Goal: Check status: Check status

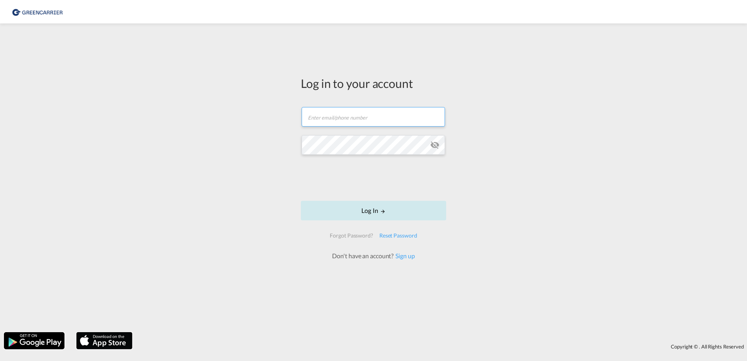
type input "amer.mohammadi@greencarrier.com"
click at [392, 209] on button "Log In" at bounding box center [373, 211] width 145 height 20
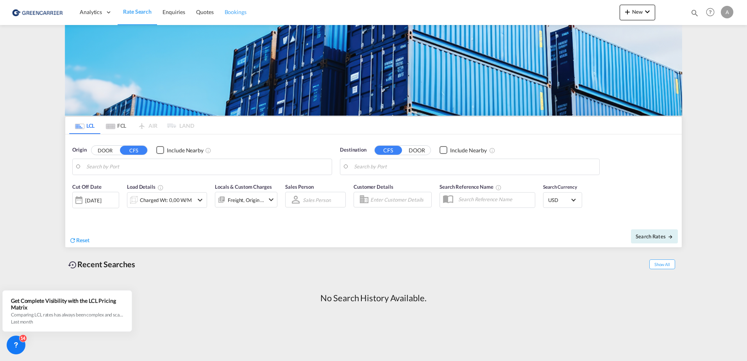
drag, startPoint x: 236, startPoint y: 14, endPoint x: 237, endPoint y: 20, distance: 6.7
click at [236, 13] on span "Bookings" at bounding box center [236, 12] width 22 height 7
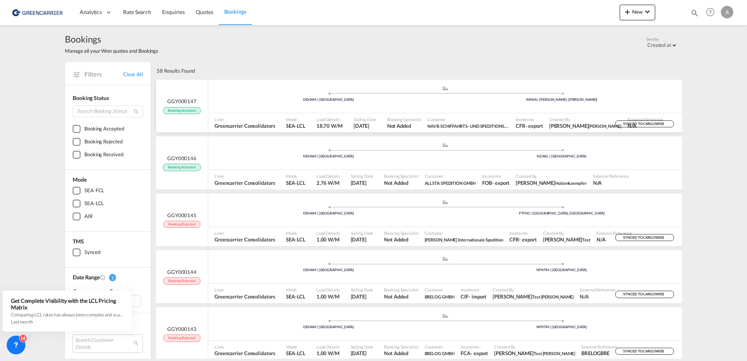
click at [256, 104] on div ".a{fill:#aaa8ad;} .a{fill:#aaa8ad;} DEHAM | Hamburg INNSA | Jawaharlal Nehru (N…" at bounding box center [445, 97] width 474 height 23
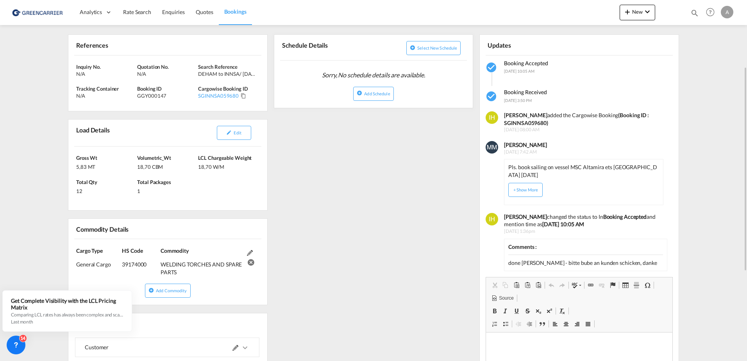
scroll to position [195, 0]
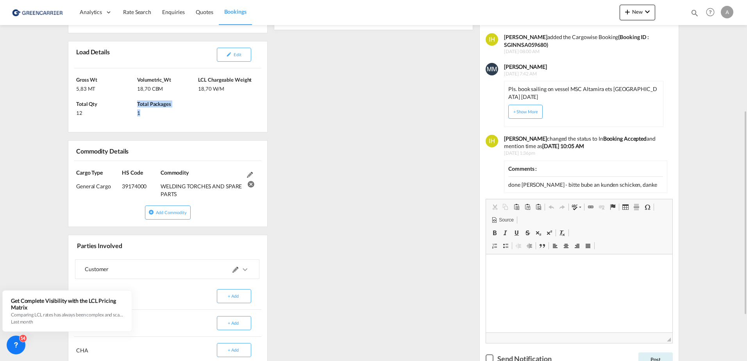
drag, startPoint x: 139, startPoint y: 113, endPoint x: 131, endPoint y: 112, distance: 8.0
click at [131, 112] on div "Gross Wt 5,83 MT Volumetric_Wt 18,70 CBM LCL Chargeable Weight 18,70 W/M Total …" at bounding box center [167, 100] width 199 height 64
drag, startPoint x: 131, startPoint y: 112, endPoint x: 143, endPoint y: 112, distance: 11.7
click at [143, 113] on div "1" at bounding box center [166, 111] width 59 height 9
click at [140, 112] on div "1" at bounding box center [166, 111] width 59 height 9
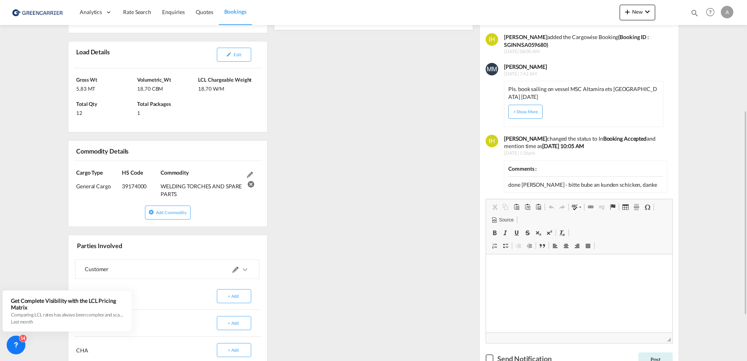
click at [118, 185] on div "General Cargo (IMCO Code : 0)" at bounding box center [99, 184] width 46 height 14
drag, startPoint x: 123, startPoint y: 185, endPoint x: 145, endPoint y: 185, distance: 21.9
click at [145, 185] on div "39174000" at bounding box center [140, 184] width 37 height 14
click at [146, 185] on div "39174000" at bounding box center [140, 184] width 37 height 14
drag, startPoint x: 147, startPoint y: 185, endPoint x: 112, endPoint y: 187, distance: 35.6
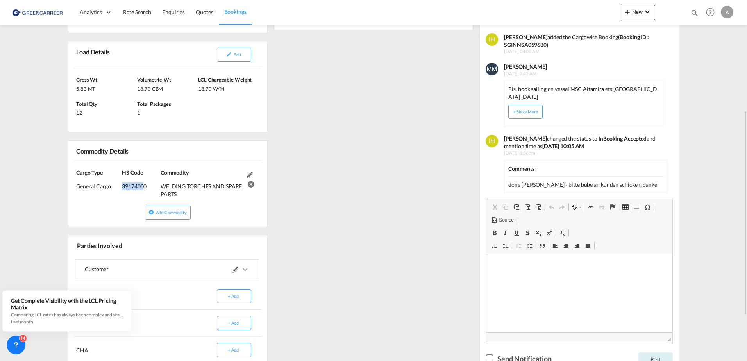
click at [112, 187] on div "Cargo Type General Cargo (IMCO Code : 0) HS Code 39174000 Commodity WELDING TOR…" at bounding box center [167, 183] width 199 height 45
drag, startPoint x: 112, startPoint y: 187, endPoint x: 120, endPoint y: 191, distance: 9.8
click at [119, 194] on div "Cargo Type General Cargo (IMCO Code : 0)" at bounding box center [99, 183] width 46 height 29
drag, startPoint x: 123, startPoint y: 188, endPoint x: 148, endPoint y: 190, distance: 25.5
click at [148, 190] on div "39174000" at bounding box center [140, 184] width 37 height 14
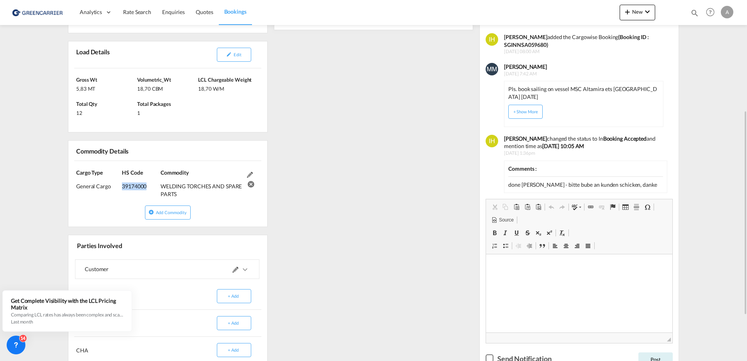
drag, startPoint x: 148, startPoint y: 190, endPoint x: 140, endPoint y: 188, distance: 8.2
copy div "39174000"
click at [112, 202] on div "Cargo Type General Cargo (IMCO Code : 0) HS Code 39174000 Commodity WELDING TOR…" at bounding box center [167, 183] width 199 height 45
click at [184, 189] on div "WELDING TORCHES AND SPARE PARTS" at bounding box center [202, 187] width 82 height 21
click at [161, 185] on div "WELDING TORCHES AND SPARE PARTS" at bounding box center [202, 187] width 82 height 21
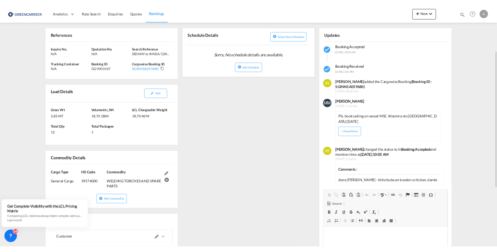
scroll to position [119, 0]
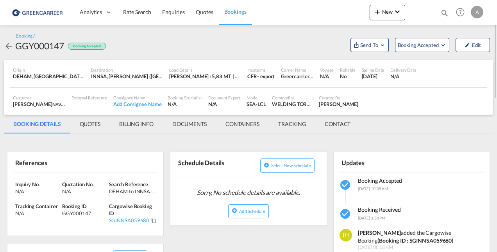
click at [312, 50] on div "Booking / GGY000147 Booking Accepted Send To Cargowise Last synced on 02 Oct 20…" at bounding box center [248, 42] width 489 height 19
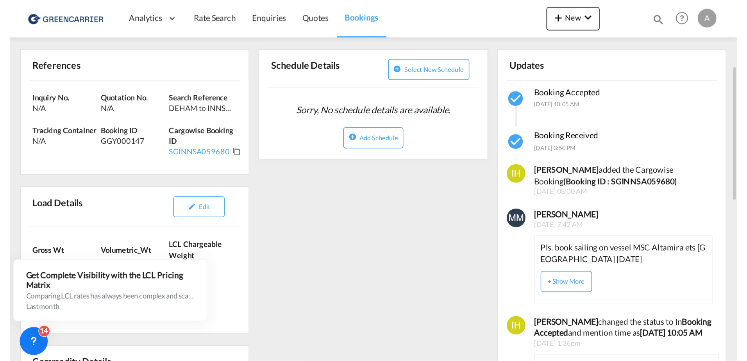
scroll to position [119, 0]
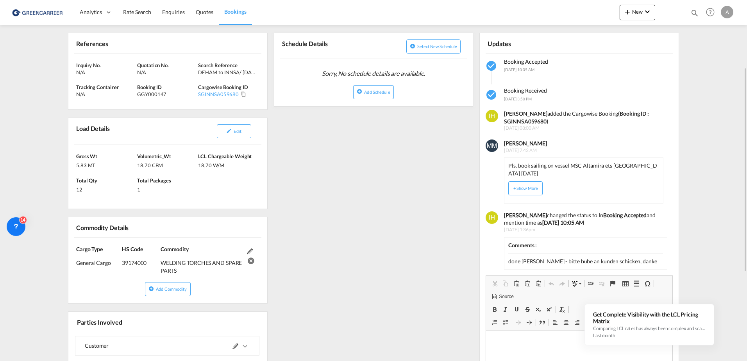
drag, startPoint x: 365, startPoint y: 192, endPoint x: 369, endPoint y: 197, distance: 6.1
click at [365, 192] on div "References Inquiry No. N/A Quotation No. N/A Search Reference DEHAM to INNSA/ […" at bounding box center [373, 258] width 617 height 479
drag, startPoint x: 238, startPoint y: 12, endPoint x: 237, endPoint y: 17, distance: 5.3
click at [238, 12] on span "Bookings" at bounding box center [235, 11] width 22 height 7
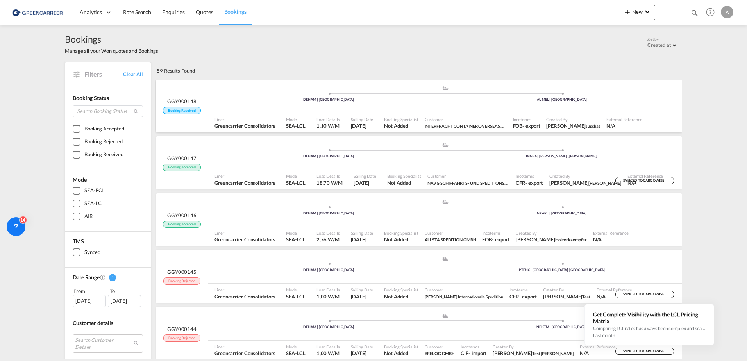
click at [193, 100] on span "GGY000148" at bounding box center [181, 101] width 29 height 7
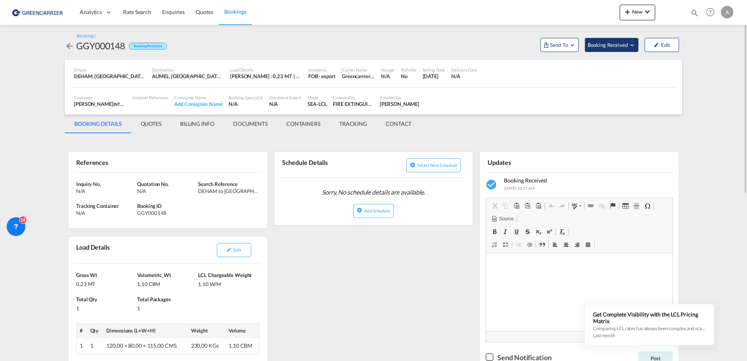
click at [497, 45] on md-icon "Open demo menu" at bounding box center [632, 44] width 7 height 7
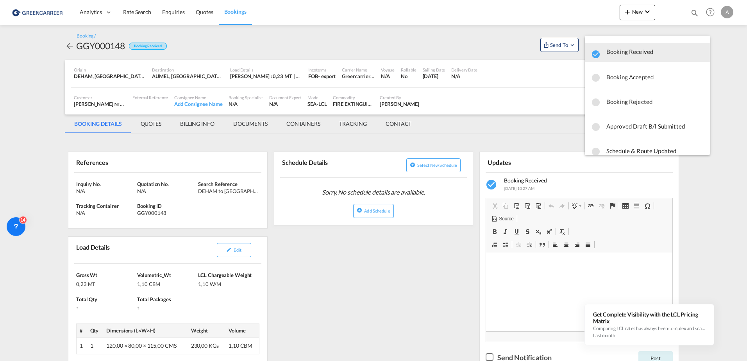
click at [497, 78] on span "Booking Accepted" at bounding box center [654, 77] width 97 height 14
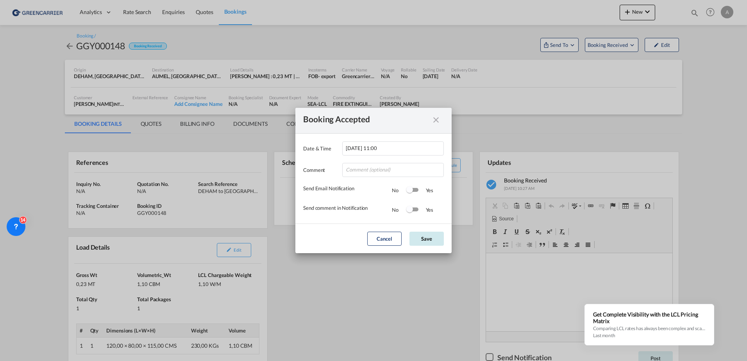
click at [421, 238] on button "Save" at bounding box center [426, 239] width 34 height 14
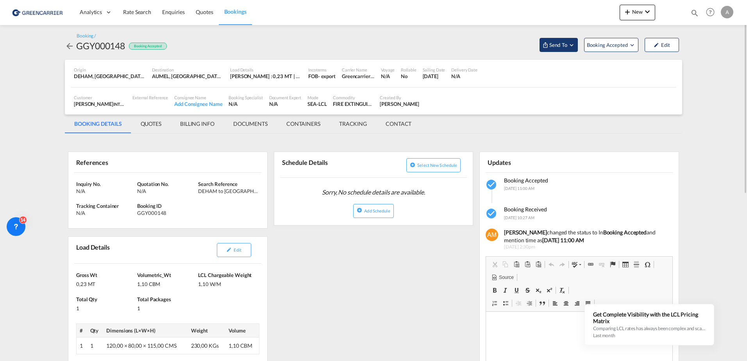
click at [497, 47] on span "Send To" at bounding box center [559, 45] width 20 height 8
click at [497, 72] on span "Send Booking" at bounding box center [636, 71] width 31 height 13
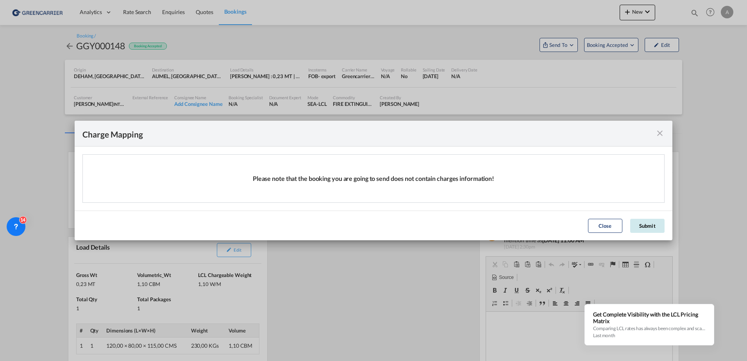
click at [497, 224] on button "Submit" at bounding box center [647, 226] width 34 height 14
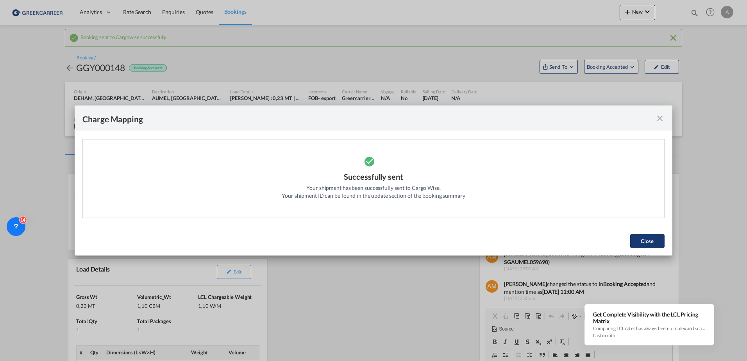
click at [497, 243] on button "Close" at bounding box center [647, 241] width 34 height 14
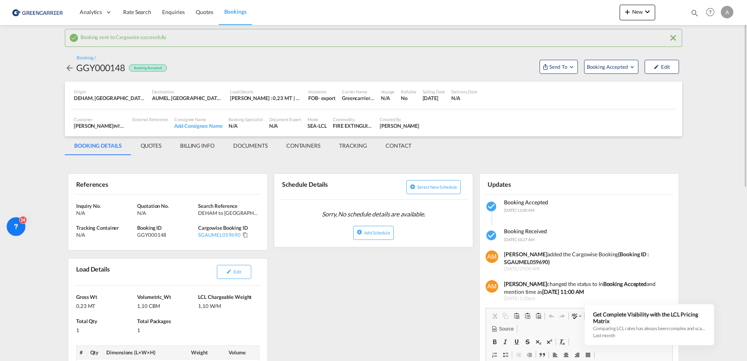
scroll to position [39, 0]
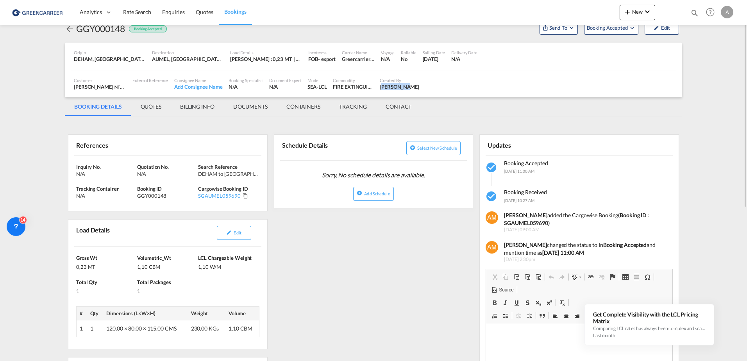
drag, startPoint x: 403, startPoint y: 86, endPoint x: 382, endPoint y: 88, distance: 21.2
click at [382, 88] on div "[PERSON_NAME]" at bounding box center [399, 86] width 39 height 7
drag, startPoint x: 382, startPoint y: 88, endPoint x: 409, endPoint y: 87, distance: 27.8
click at [409, 87] on div "Customer [PERSON_NAME] INTERFRACHT CONTAINER OVERSEAS SERVICES GMBH , +-1 more …" at bounding box center [374, 84] width 606 height 20
drag, startPoint x: 409, startPoint y: 87, endPoint x: 382, endPoint y: 88, distance: 27.4
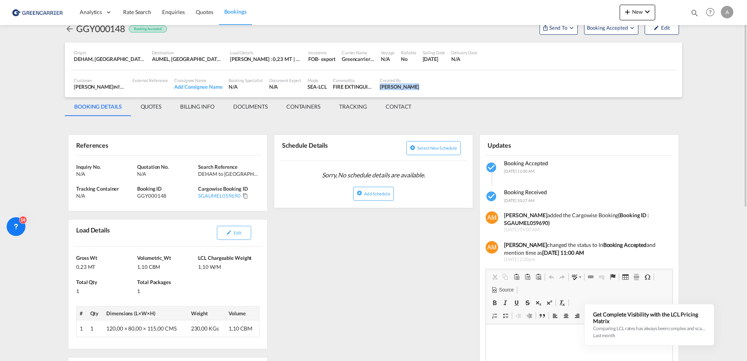
click at [382, 88] on div "Customer [PERSON_NAME] INTERFRACHT CONTAINER OVERSEAS SERVICES GMBH , +-1 more …" at bounding box center [374, 84] width 606 height 20
copy div "[PERSON_NAME]"
click at [443, 98] on md-tabs-canvas "BOOKING DETAILS QUOTES BILLING INFO DOCUMENTS CONTAINERS TRACKING CONTACT BOOKI…" at bounding box center [373, 106] width 617 height 19
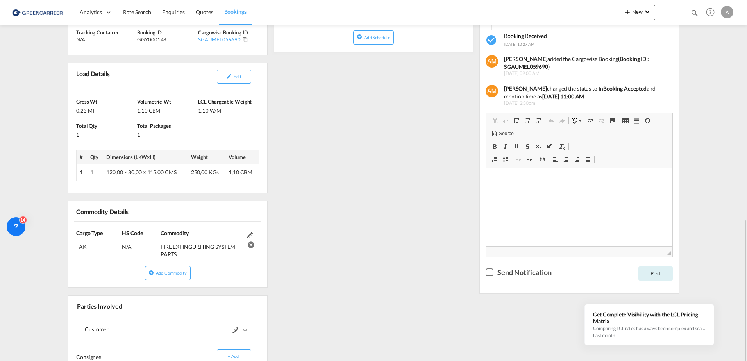
scroll to position [274, 0]
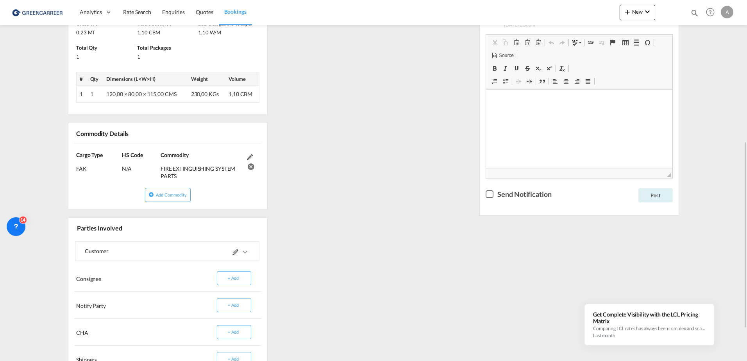
drag, startPoint x: 179, startPoint y: 177, endPoint x: 154, endPoint y: 166, distance: 27.9
click at [154, 166] on div "Cargo Type FAK (IMCO Code : 0) HS Code N/A Commodity FIRE EXTINGUISHING SYSTEM …" at bounding box center [167, 165] width 199 height 45
drag, startPoint x: 154, startPoint y: 166, endPoint x: 161, endPoint y: 169, distance: 7.4
click at [156, 169] on div "N/A" at bounding box center [140, 166] width 37 height 14
drag, startPoint x: 160, startPoint y: 168, endPoint x: 176, endPoint y: 176, distance: 18.0
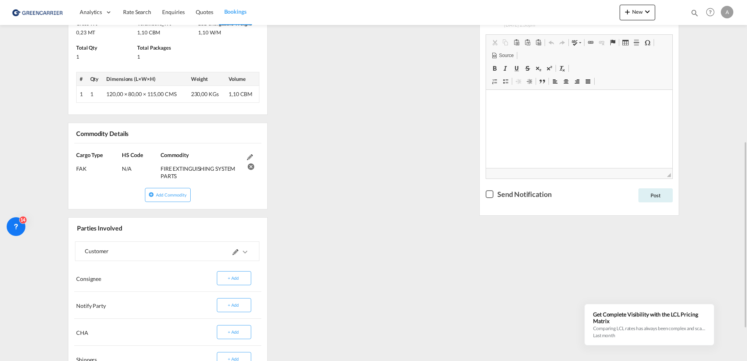
click at [176, 176] on div "Cargo Type FAK (IMCO Code : 0) HS Code N/A Commodity FIRE EXTINGUISHING SYSTEM …" at bounding box center [167, 165] width 199 height 45
copy div "FIRE EXTINGUISHING SYSTEM PARTS"
drag, startPoint x: 484, startPoint y: 167, endPoint x: 477, endPoint y: 169, distance: 8.1
click at [482, 168] on div "Rich Text Editor, editor4 Editor toolbars Clipboard/Undo Cut Keyboard shortcut …" at bounding box center [579, 120] width 199 height 183
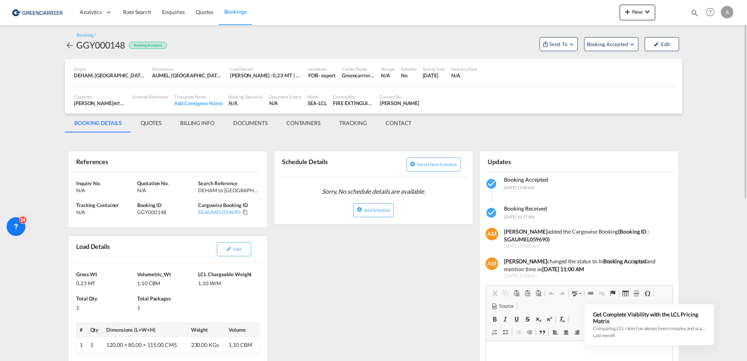
scroll to position [0, 0]
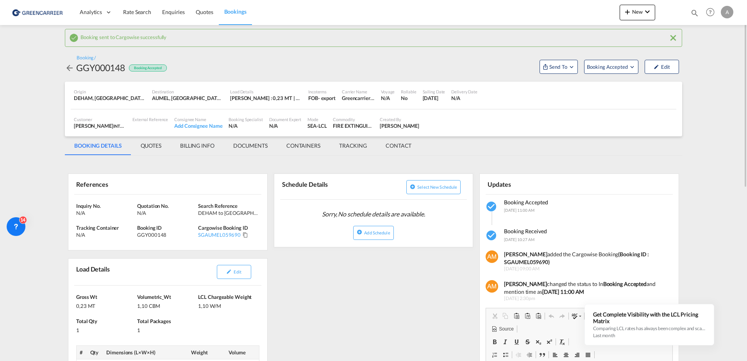
click at [497, 128] on div "Customer [PERSON_NAME] INTERFRACHT CONTAINER OVERSEAS SERVICES GMBH , +-1 more …" at bounding box center [374, 123] width 606 height 20
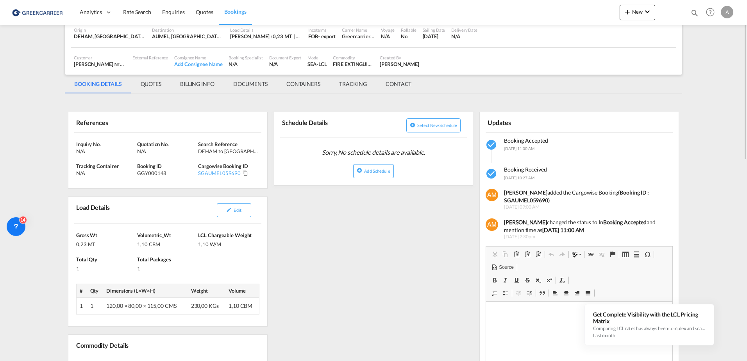
scroll to position [23, 0]
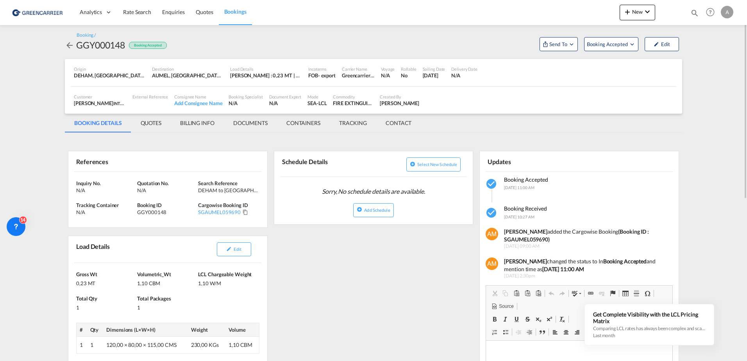
click at [157, 124] on md-tab-item "QUOTES" at bounding box center [150, 123] width 39 height 19
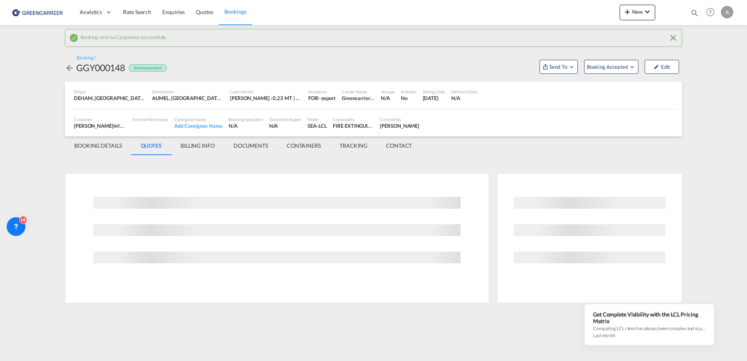
scroll to position [0, 0]
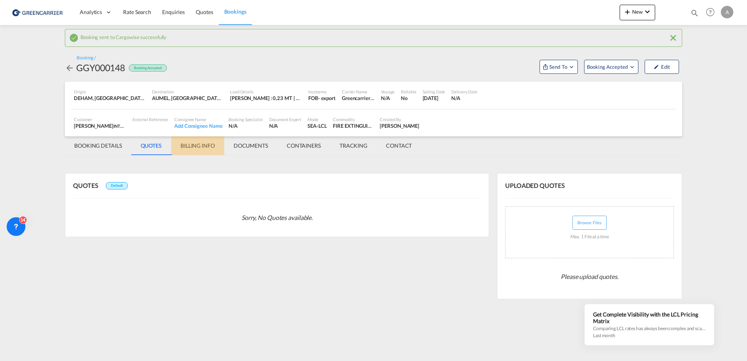
click at [197, 146] on md-tab-item "BILLING INFO" at bounding box center [197, 145] width 53 height 19
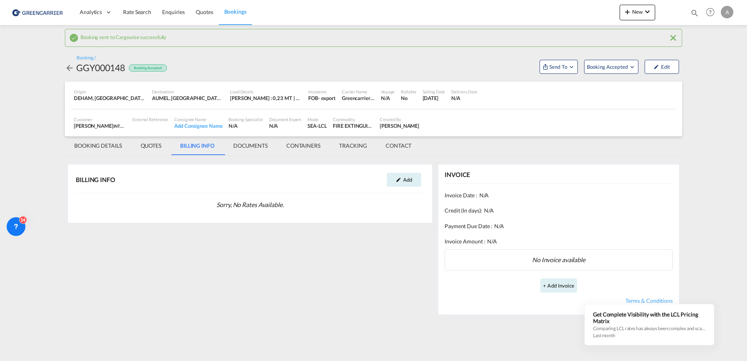
click at [244, 146] on md-tab-item "DOCUMENTS" at bounding box center [250, 145] width 53 height 19
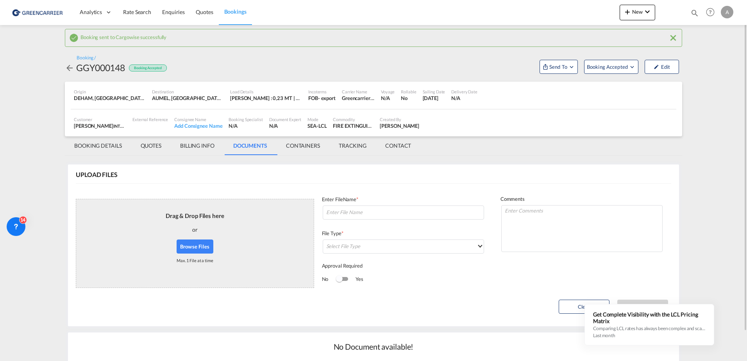
click at [310, 147] on md-tab-item "CONTAINERS" at bounding box center [303, 145] width 53 height 19
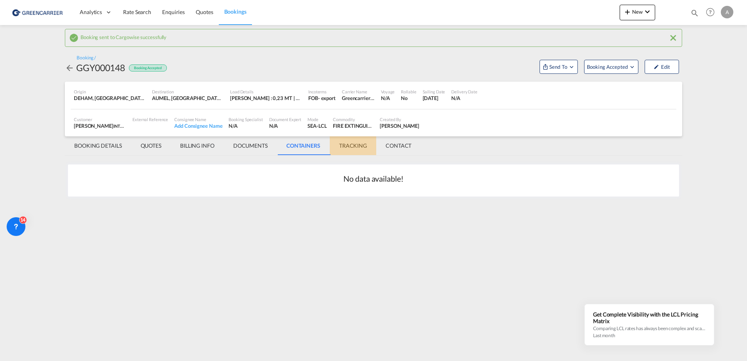
click at [350, 148] on md-tab-item "TRACKING" at bounding box center [353, 145] width 46 height 19
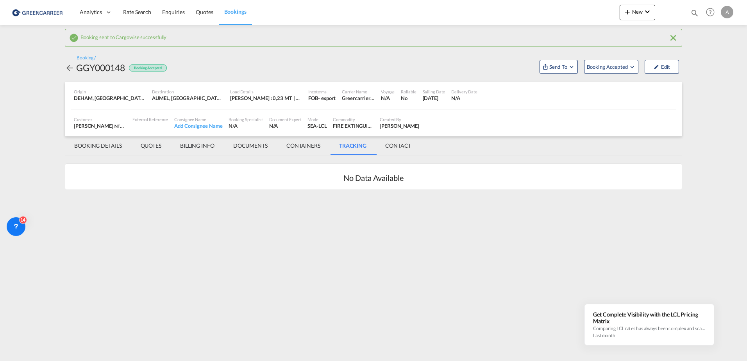
click at [398, 147] on md-tab-item "CONTACT" at bounding box center [398, 145] width 45 height 19
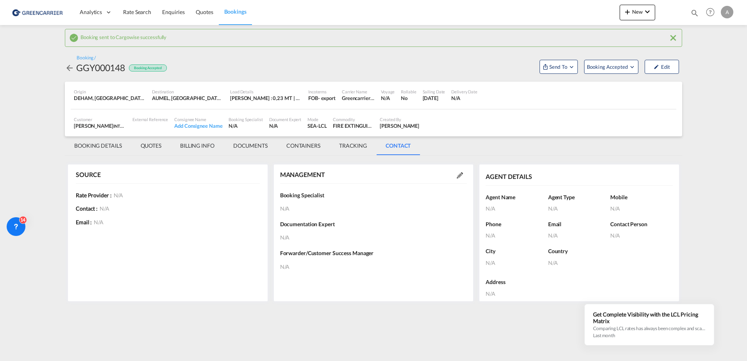
click at [106, 145] on md-tab-item "BOOKING DETAILS" at bounding box center [98, 145] width 66 height 19
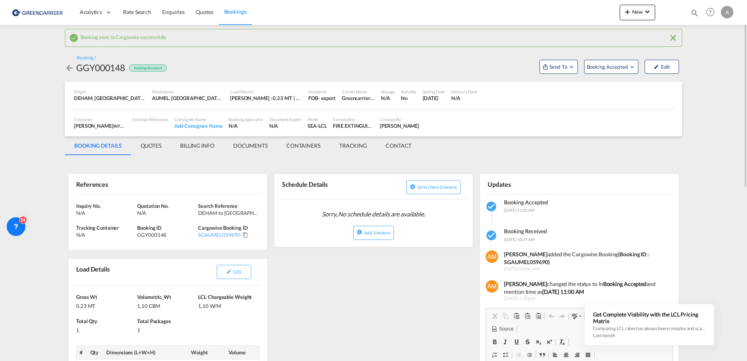
scroll to position [39, 0]
